Goal: Communication & Community: Ask a question

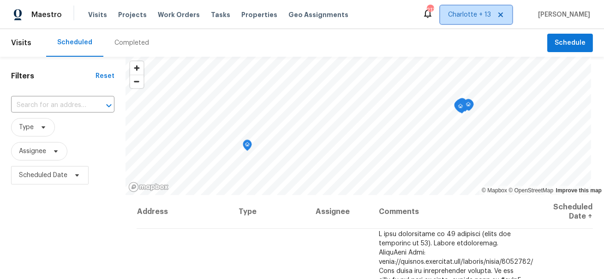
click at [504, 15] on icon at bounding box center [500, 14] width 7 height 7
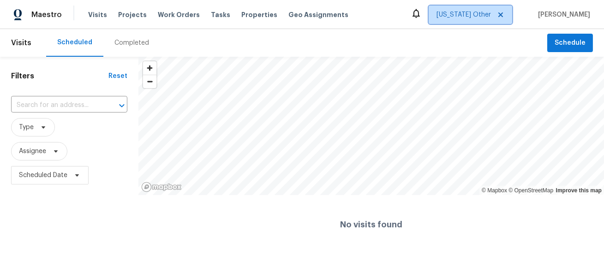
click at [491, 15] on span "Alabama Other" at bounding box center [464, 14] width 54 height 9
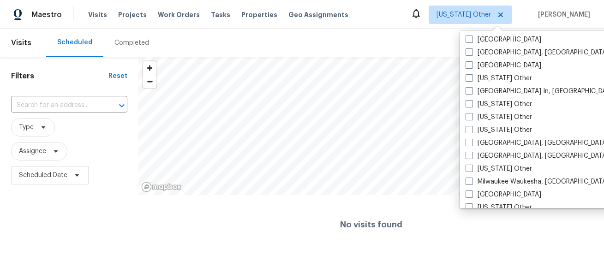
scroll to position [636, 0]
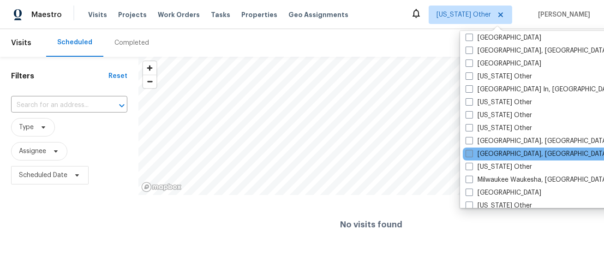
click at [489, 151] on label "[GEOGRAPHIC_DATA], [GEOGRAPHIC_DATA]" at bounding box center [537, 154] width 143 height 9
click at [472, 151] on input "[GEOGRAPHIC_DATA], [GEOGRAPHIC_DATA]" at bounding box center [469, 153] width 6 height 6
checkbox input "true"
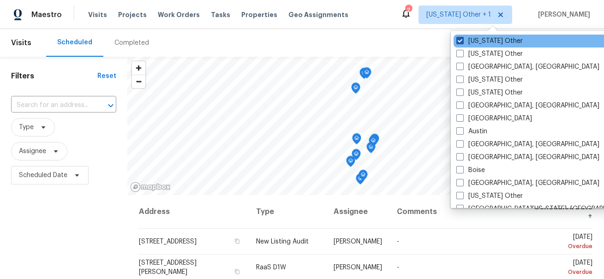
click at [486, 38] on label "Alabama Other" at bounding box center [489, 40] width 66 height 9
click at [462, 38] on input "Alabama Other" at bounding box center [459, 39] width 6 height 6
checkbox input "false"
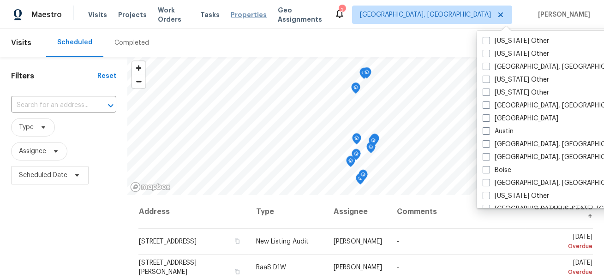
click at [252, 15] on span "Properties" at bounding box center [249, 14] width 36 height 9
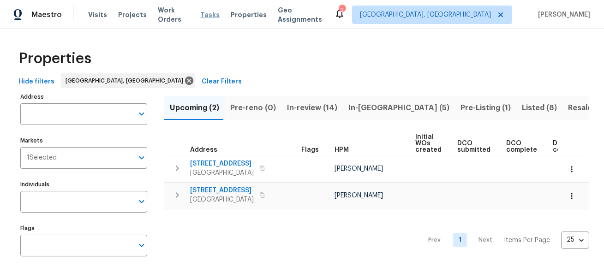
click at [214, 17] on span "Tasks" at bounding box center [209, 15] width 19 height 6
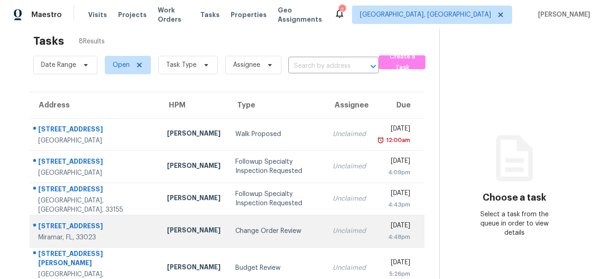
scroll to position [7, 0]
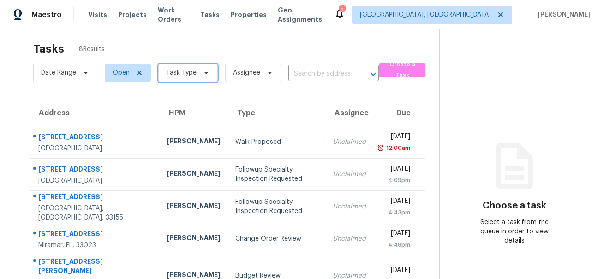
click at [192, 80] on span "Task Type" at bounding box center [188, 73] width 60 height 18
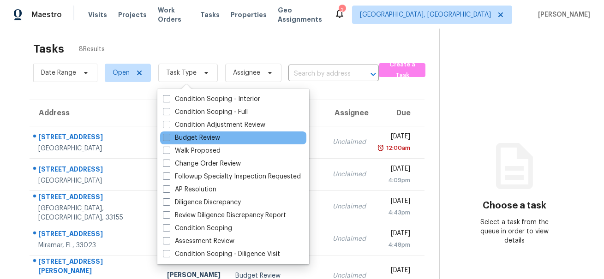
click at [215, 136] on label "Budget Review" at bounding box center [191, 137] width 57 height 9
click at [169, 136] on input "Budget Review" at bounding box center [166, 136] width 6 height 6
checkbox input "true"
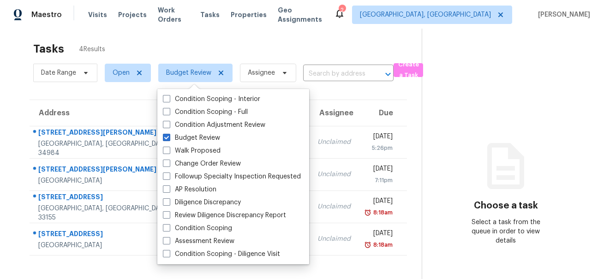
click at [302, 41] on div "Tasks 4 Results" at bounding box center [227, 49] width 389 height 24
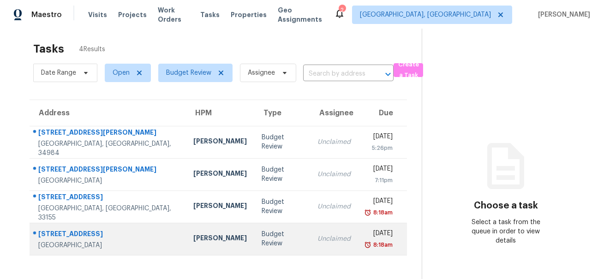
click at [254, 246] on td "Budget Review" at bounding box center [282, 239] width 56 height 32
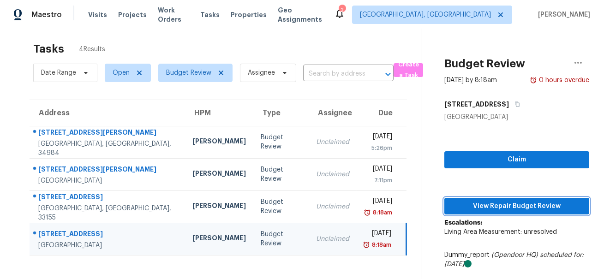
click at [503, 199] on button "View Repair Budget Review" at bounding box center [516, 206] width 145 height 17
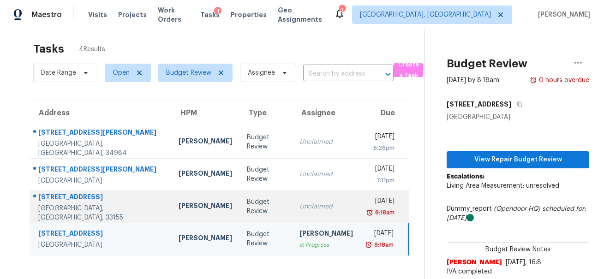
click at [251, 204] on div "Budget Review" at bounding box center [266, 207] width 38 height 18
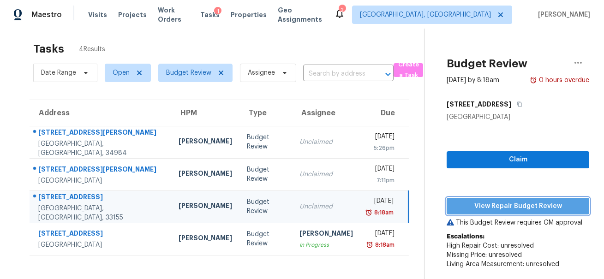
click at [485, 207] on span "View Repair Budget Review" at bounding box center [518, 207] width 128 height 12
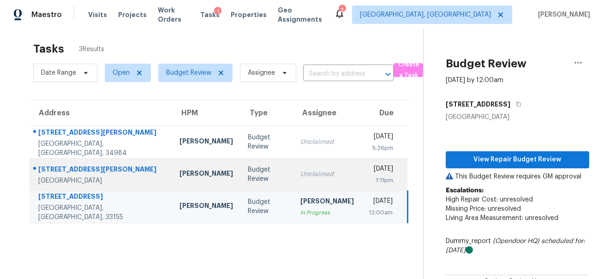
click at [186, 180] on div "Jeff Aniello" at bounding box center [207, 175] width 54 height 12
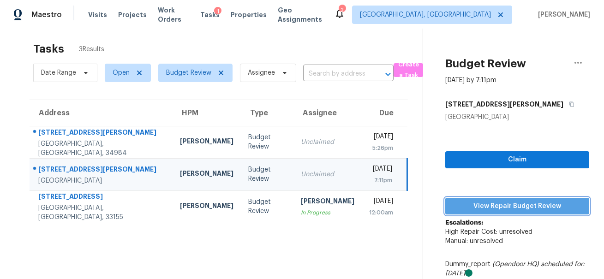
click at [474, 198] on button "View Repair Budget Review" at bounding box center [517, 206] width 144 height 17
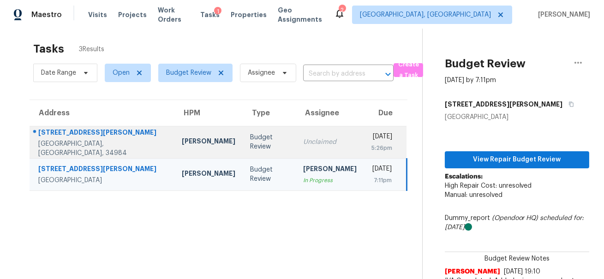
click at [182, 141] on div "Jeff Aniello" at bounding box center [209, 143] width 54 height 12
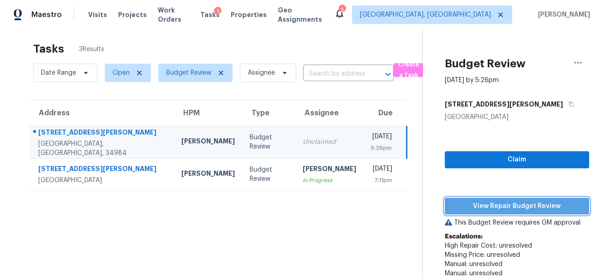
click at [487, 202] on span "View Repair Budget Review" at bounding box center [517, 207] width 130 height 12
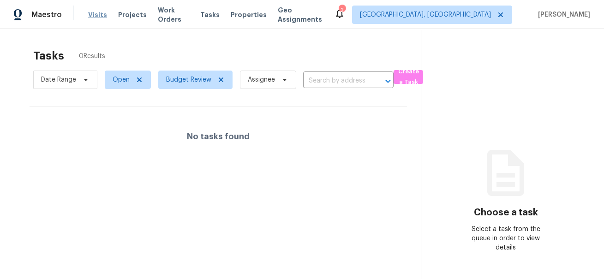
click at [96, 16] on span "Visits" at bounding box center [97, 14] width 19 height 9
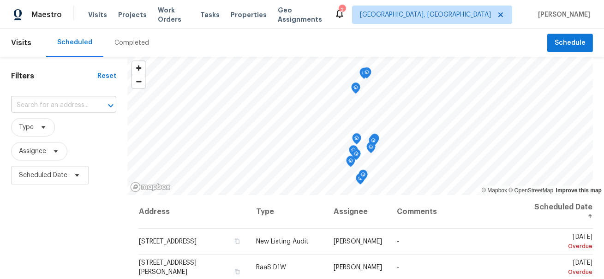
click at [43, 106] on input "text" at bounding box center [50, 105] width 79 height 14
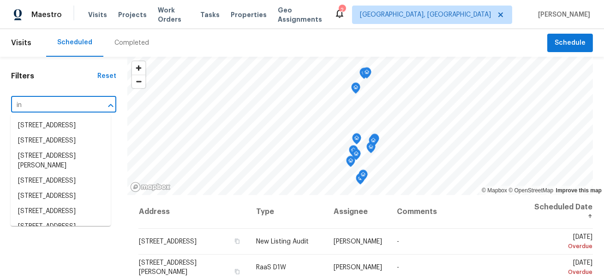
type input "i"
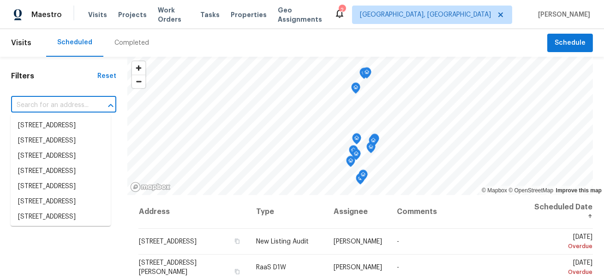
click at [39, 84] on div "Filters Reset ​ Type Assignee Scheduled Date" at bounding box center [63, 238] width 127 height 362
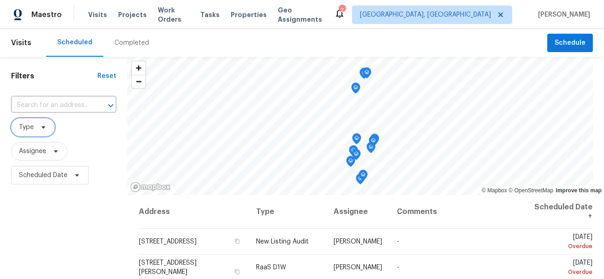
click at [38, 128] on span at bounding box center [42, 127] width 10 height 7
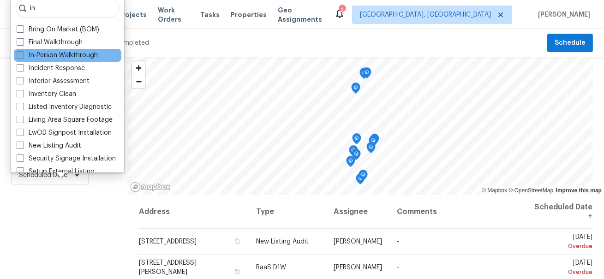
type input "in"
click at [20, 54] on span at bounding box center [20, 54] width 7 height 7
click at [20, 54] on input "In-Person Walkthrough" at bounding box center [20, 54] width 6 height 6
checkbox input "true"
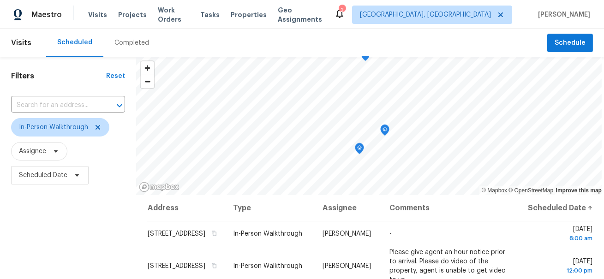
click at [31, 221] on div "Filters Reset ​ In-Person Walkthrough Assignee Scheduled Date" at bounding box center [68, 238] width 136 height 362
click at [96, 127] on icon at bounding box center [98, 127] width 5 height 5
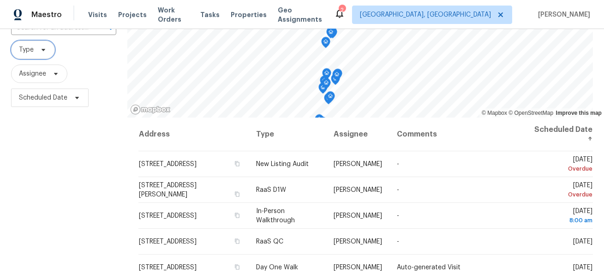
scroll to position [76, 0]
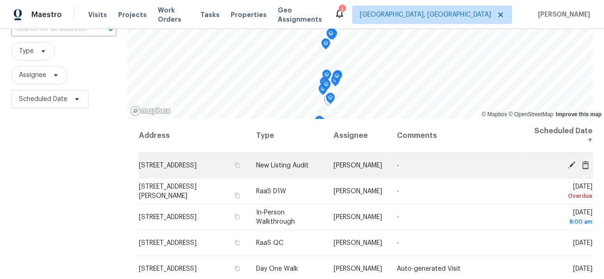
click at [570, 165] on icon at bounding box center [571, 164] width 7 height 7
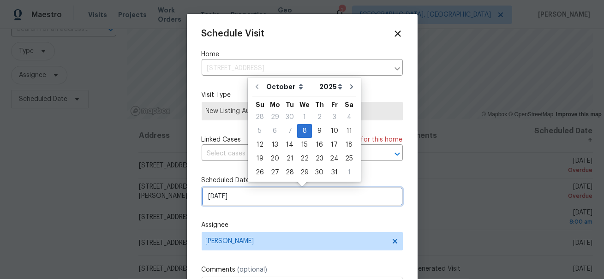
click at [294, 200] on input "10/8/2025" at bounding box center [302, 196] width 201 height 18
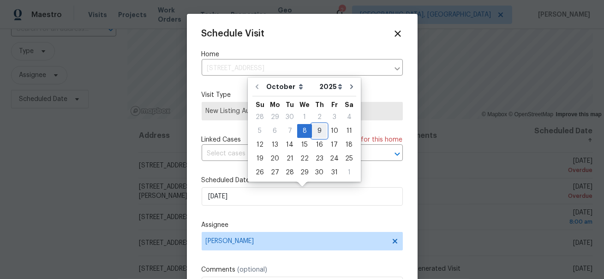
click at [315, 132] on div "9" at bounding box center [319, 131] width 15 height 13
type input "10/9/2025"
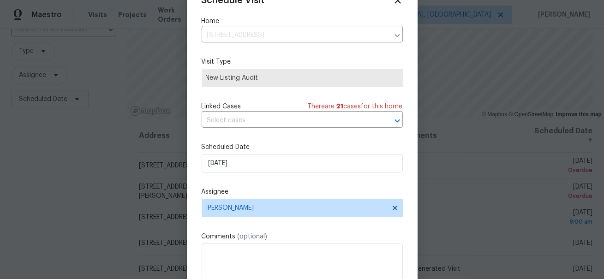
scroll to position [71, 0]
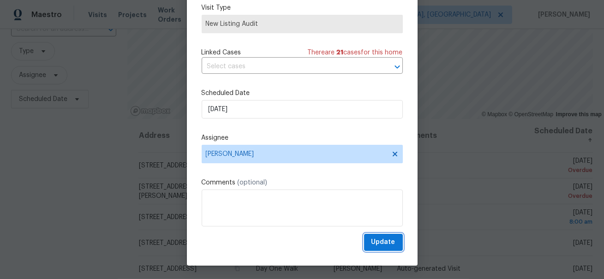
click at [381, 237] on span "Update" at bounding box center [384, 243] width 24 height 12
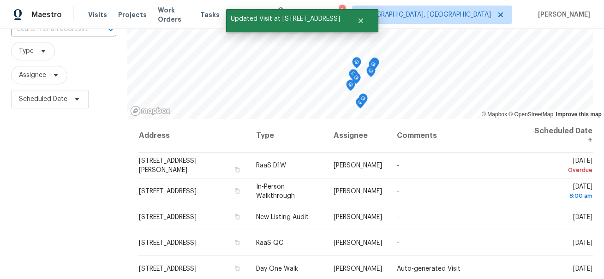
scroll to position [0, 0]
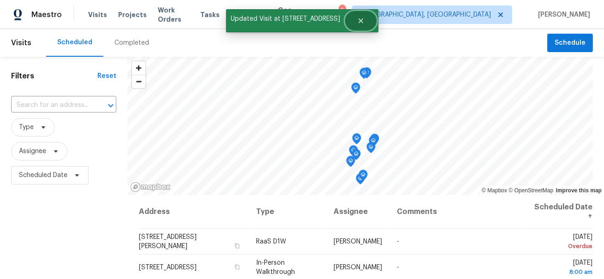
click at [351, 18] on button "Close" at bounding box center [361, 21] width 30 height 18
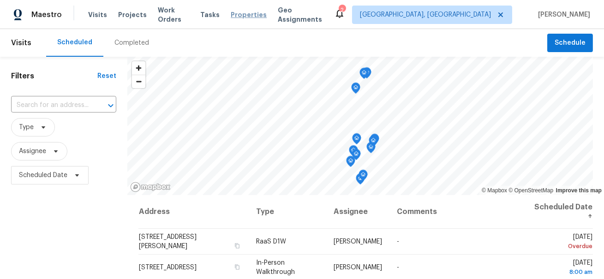
click at [251, 12] on span "Properties" at bounding box center [249, 14] width 36 height 9
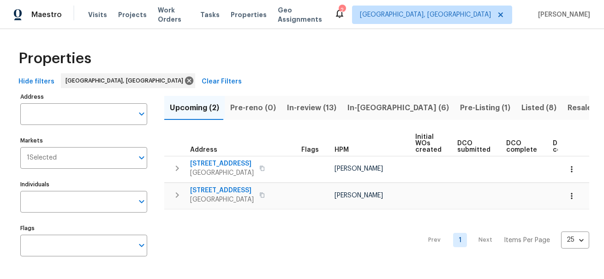
click at [356, 108] on span "In-reno (6)" at bounding box center [399, 108] width 102 height 13
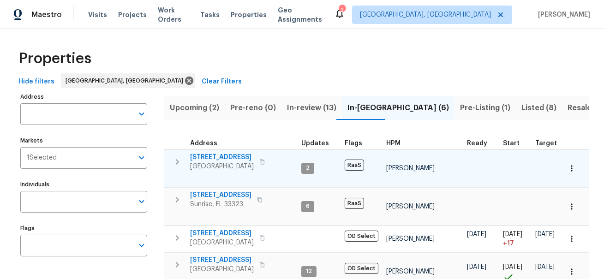
click at [207, 157] on span "[STREET_ADDRESS]" at bounding box center [222, 157] width 64 height 9
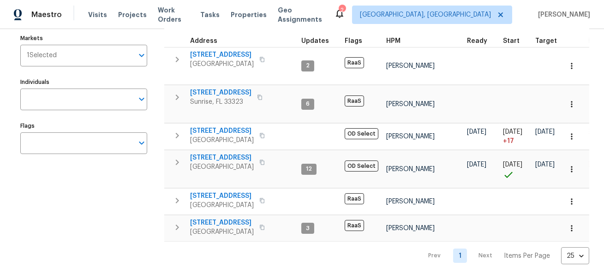
scroll to position [109, 0]
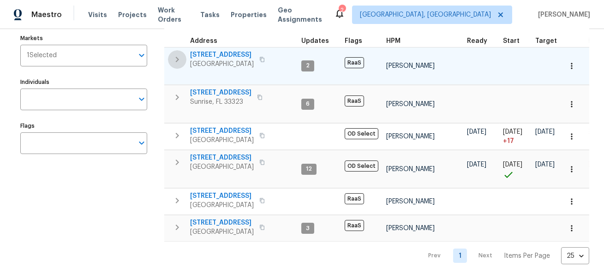
click at [173, 54] on icon "button" at bounding box center [177, 59] width 11 height 11
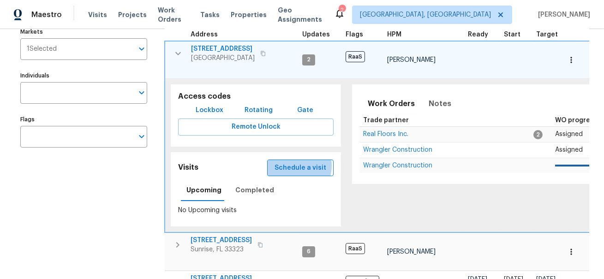
click at [291, 166] on span "Schedule a visit" at bounding box center [301, 168] width 52 height 12
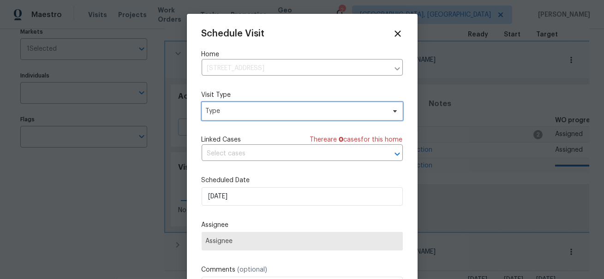
click at [250, 106] on span "Type" at bounding box center [302, 111] width 201 height 18
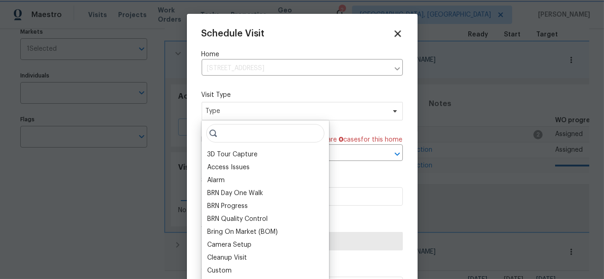
click at [397, 35] on icon at bounding box center [397, 33] width 11 height 11
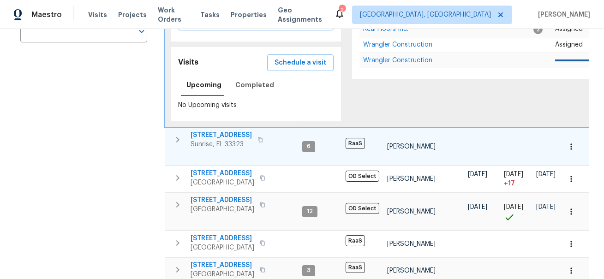
scroll to position [215, 0]
click at [176, 143] on icon "button" at bounding box center [177, 139] width 11 height 11
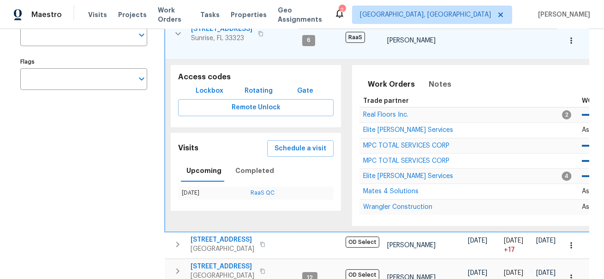
scroll to position [162, 0]
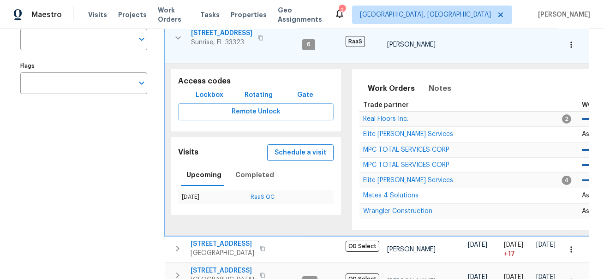
click at [306, 152] on span "Schedule a visit" at bounding box center [301, 153] width 52 height 12
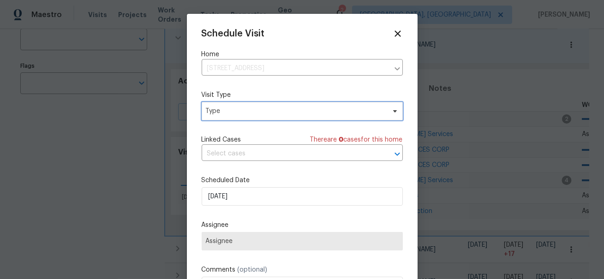
click at [247, 106] on span "Type" at bounding box center [302, 111] width 201 height 18
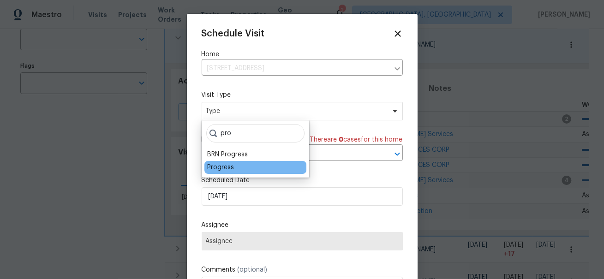
type input "pro"
click at [224, 163] on div "Progress" at bounding box center [220, 167] width 27 height 9
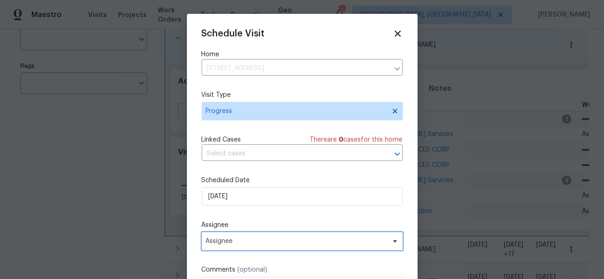
click at [230, 241] on span "Assignee" at bounding box center [296, 241] width 181 height 7
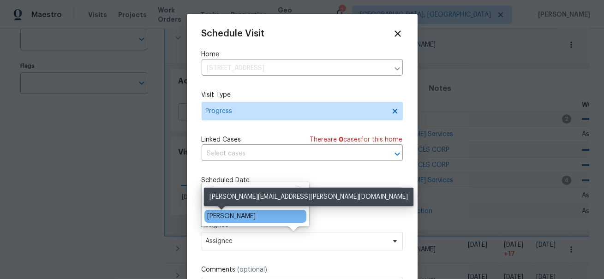
type input "elsa"
click at [229, 218] on div "[PERSON_NAME]" at bounding box center [231, 216] width 48 height 9
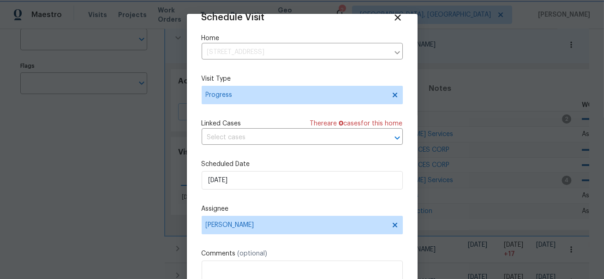
scroll to position [71, 0]
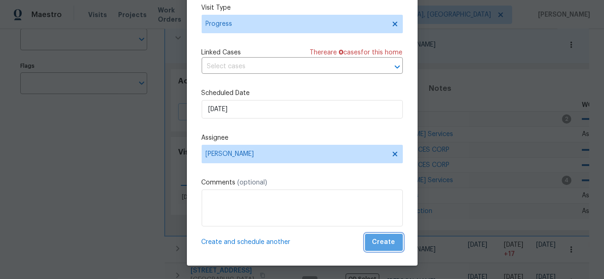
click at [388, 245] on span "Create" at bounding box center [383, 243] width 23 height 12
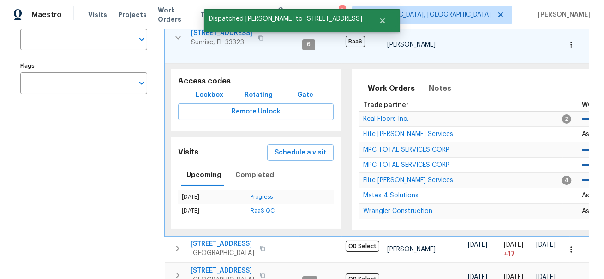
scroll to position [0, 0]
click at [179, 38] on icon "button" at bounding box center [178, 37] width 6 height 3
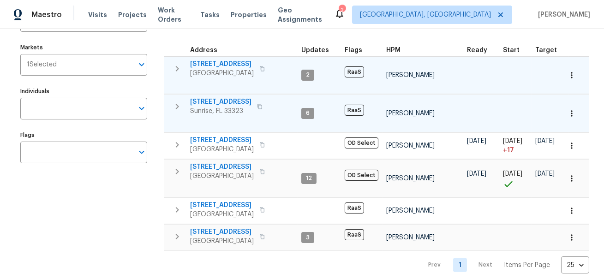
scroll to position [109, 0]
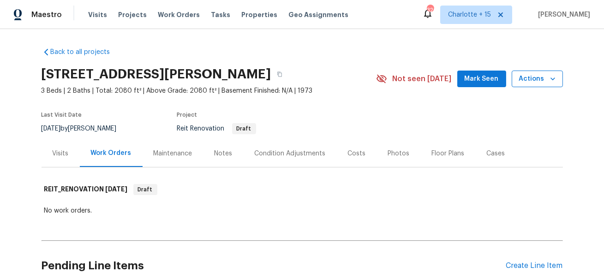
click at [545, 78] on span "Actions" at bounding box center [537, 79] width 36 height 12
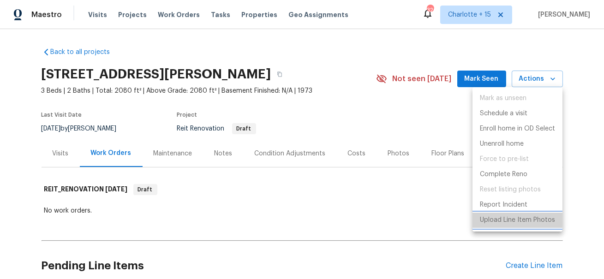
click at [514, 221] on p "Upload Line Item Photos" at bounding box center [517, 221] width 75 height 10
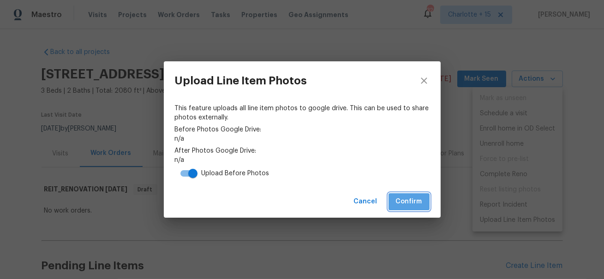
click at [417, 202] on span "Confirm" at bounding box center [409, 202] width 26 height 12
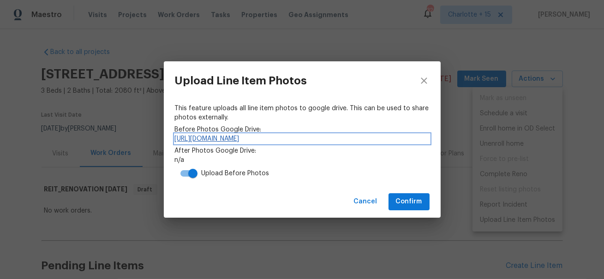
click at [353, 136] on link "https://drive.google.com/drive/folders/1Tu2K8vEjLGKm4M6CaVgCO-phz-ym58y7" at bounding box center [302, 138] width 255 height 9
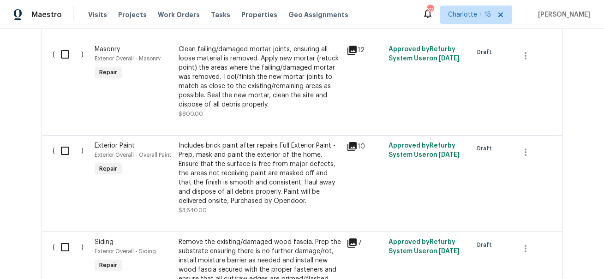
scroll to position [508, 0]
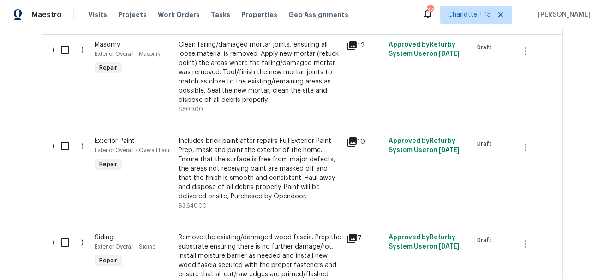
click at [350, 142] on icon at bounding box center [352, 142] width 9 height 9
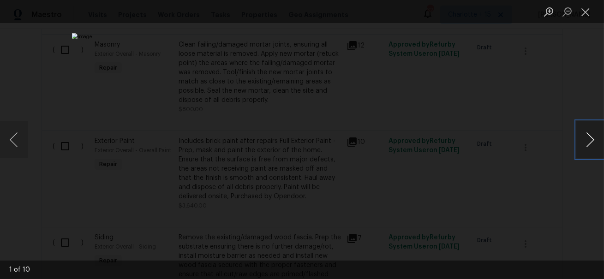
click at [587, 142] on button "Next image" at bounding box center [590, 139] width 28 height 37
click at [587, 141] on button "Next image" at bounding box center [590, 139] width 28 height 37
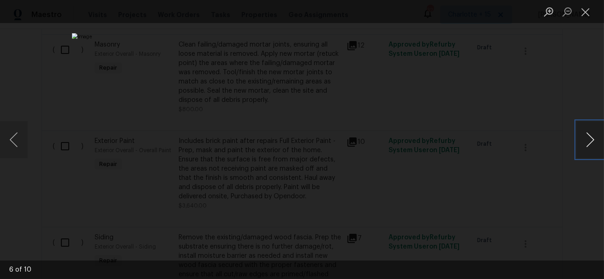
click at [587, 141] on button "Next image" at bounding box center [590, 139] width 28 height 37
click at [587, 142] on button "Next image" at bounding box center [590, 139] width 28 height 37
click at [546, 196] on div "Lightbox" at bounding box center [302, 139] width 604 height 279
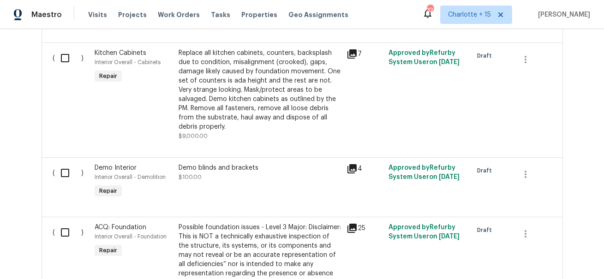
scroll to position [976, 0]
click at [351, 54] on icon at bounding box center [352, 52] width 9 height 9
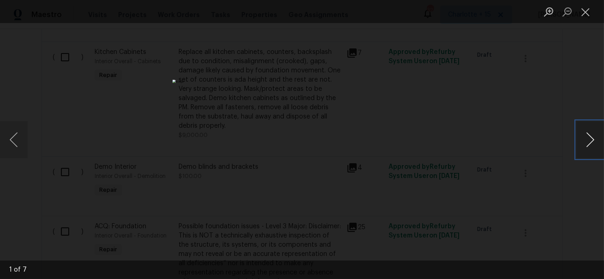
click at [589, 144] on button "Next image" at bounding box center [590, 139] width 28 height 37
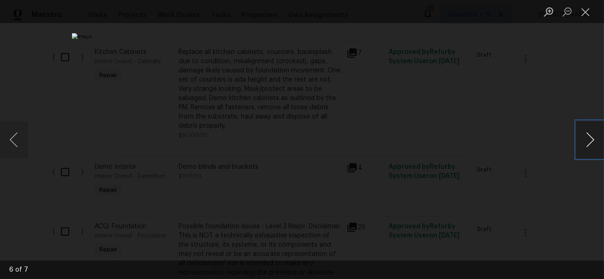
click at [589, 144] on button "Next image" at bounding box center [590, 139] width 28 height 37
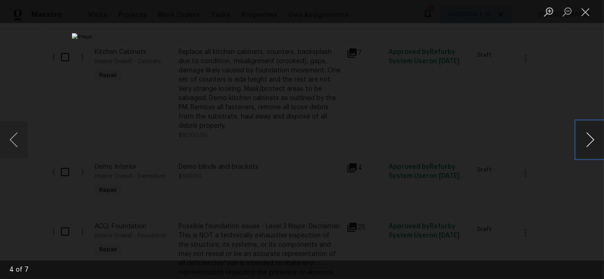
click at [589, 144] on button "Next image" at bounding box center [590, 139] width 28 height 37
click at [589, 146] on button "Next image" at bounding box center [590, 139] width 28 height 37
click at [589, 147] on button "Next image" at bounding box center [590, 139] width 28 height 37
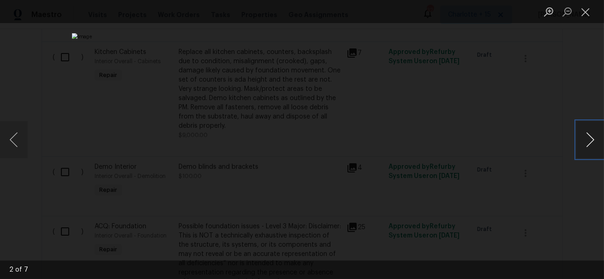
click at [589, 147] on button "Next image" at bounding box center [590, 139] width 28 height 37
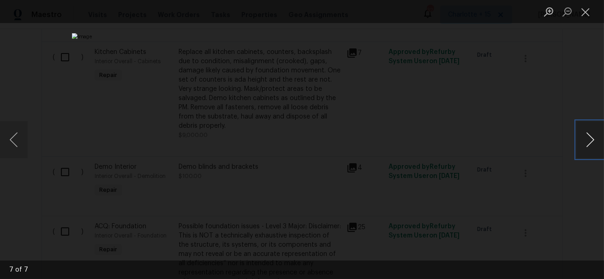
click at [589, 146] on button "Next image" at bounding box center [590, 139] width 28 height 37
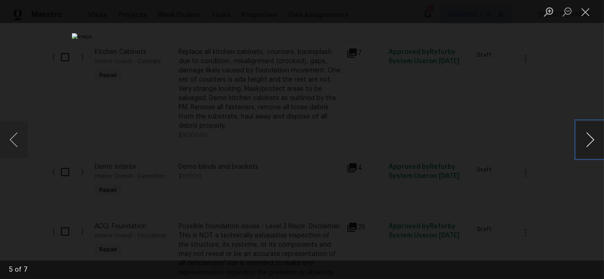
click at [589, 146] on button "Next image" at bounding box center [590, 139] width 28 height 37
click at [589, 9] on button "Close lightbox" at bounding box center [585, 12] width 18 height 16
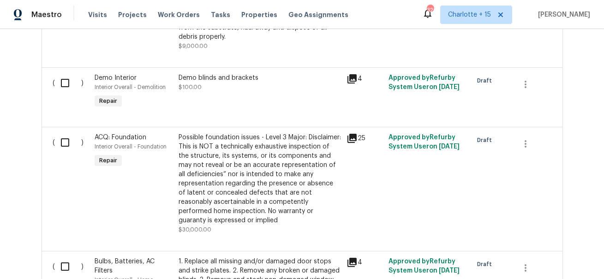
scroll to position [1089, 0]
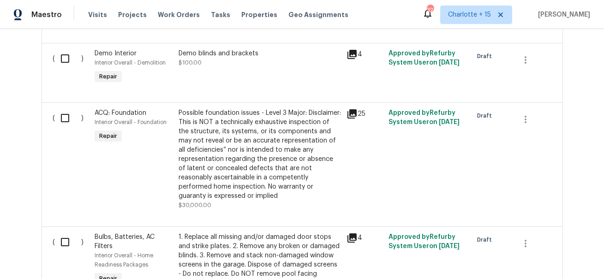
click at [357, 113] on icon at bounding box center [352, 113] width 9 height 9
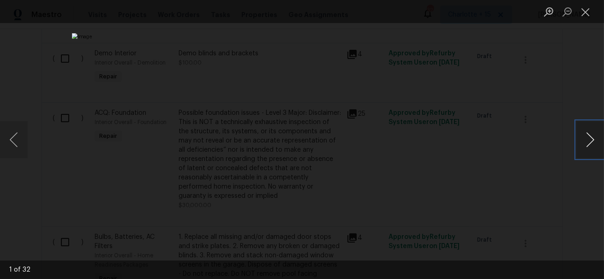
click at [594, 141] on button "Next image" at bounding box center [590, 139] width 28 height 37
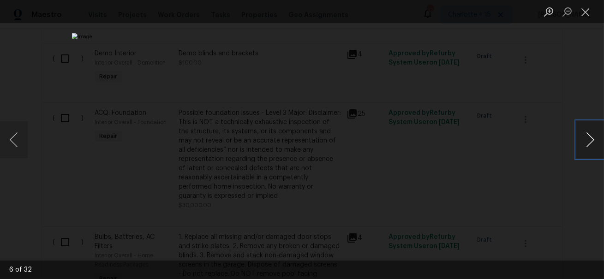
click at [594, 141] on button "Next image" at bounding box center [590, 139] width 28 height 37
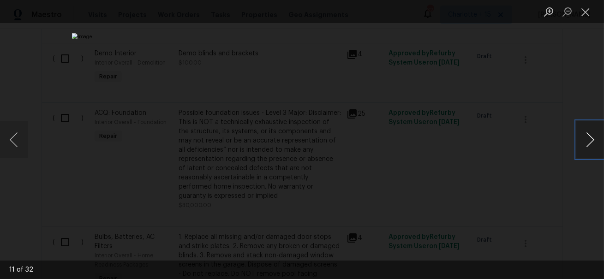
click at [594, 141] on button "Next image" at bounding box center [590, 139] width 28 height 37
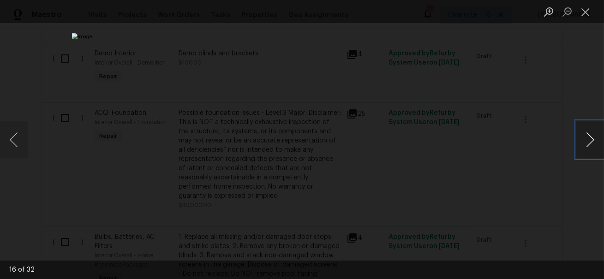
click at [594, 141] on button "Next image" at bounding box center [590, 139] width 28 height 37
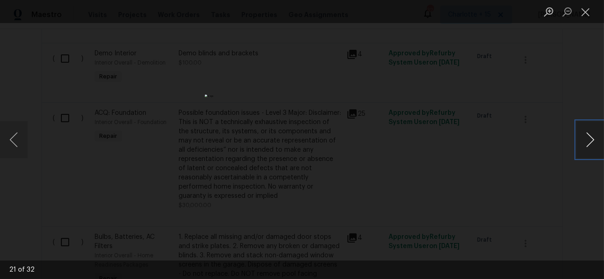
click at [594, 141] on button "Next image" at bounding box center [590, 139] width 28 height 37
click at [594, 140] on button "Next image" at bounding box center [590, 139] width 28 height 37
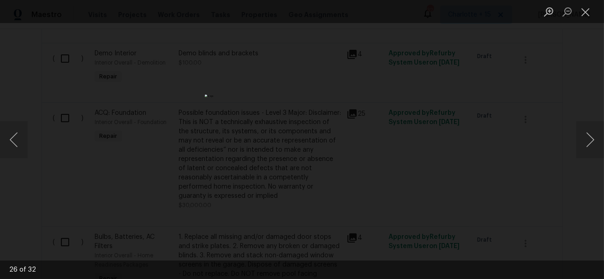
click at [588, 100] on div "Lightbox" at bounding box center [302, 139] width 604 height 279
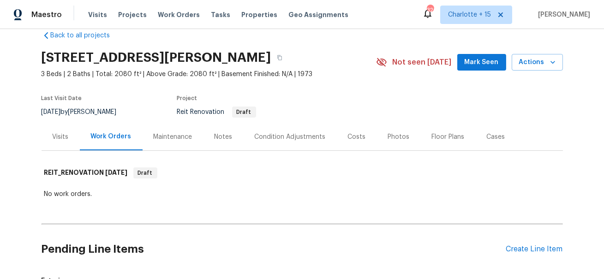
scroll to position [0, 0]
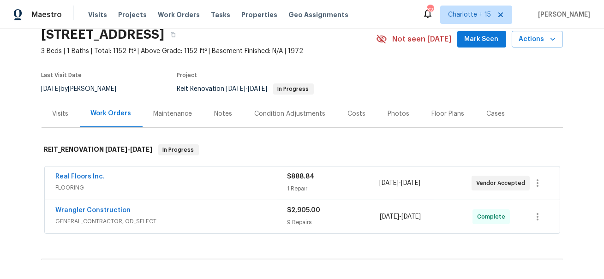
scroll to position [39, 0]
click at [71, 177] on link "Real Floors Inc." at bounding box center [80, 177] width 49 height 6
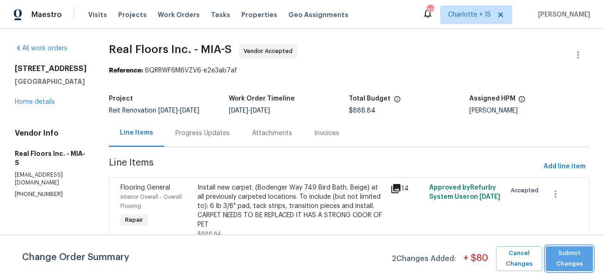
click at [575, 258] on span "Submit Changes" at bounding box center [570, 258] width 38 height 21
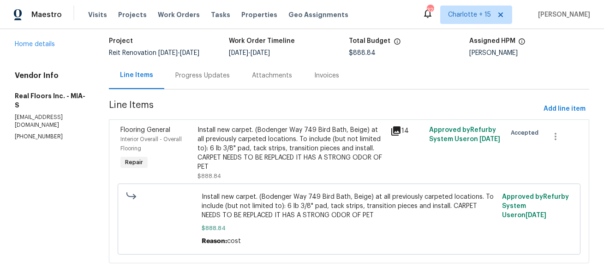
scroll to position [69, 0]
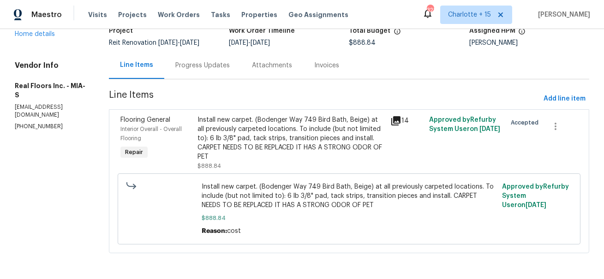
click at [200, 62] on div "Progress Updates" at bounding box center [202, 65] width 54 height 9
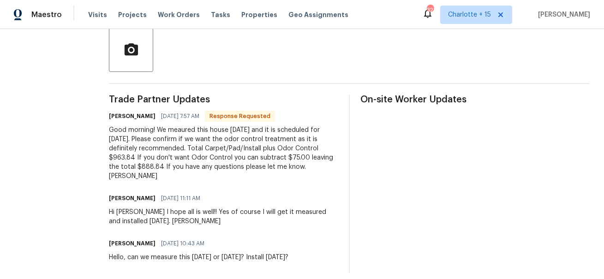
scroll to position [133, 0]
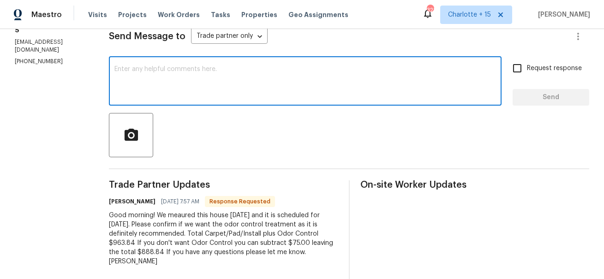
click at [266, 83] on textarea at bounding box center [305, 82] width 382 height 32
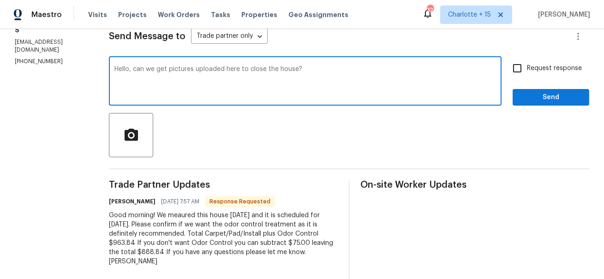
type textarea "Hello, can we get pictures uploaded here to close the house?"
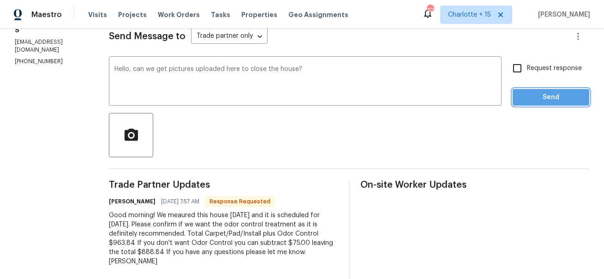
click at [532, 101] on span "Send" at bounding box center [551, 98] width 62 height 12
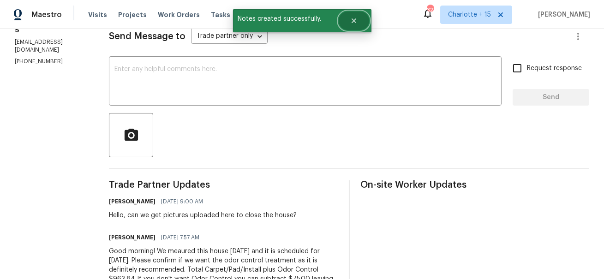
click at [359, 22] on button "Close" at bounding box center [354, 21] width 30 height 18
